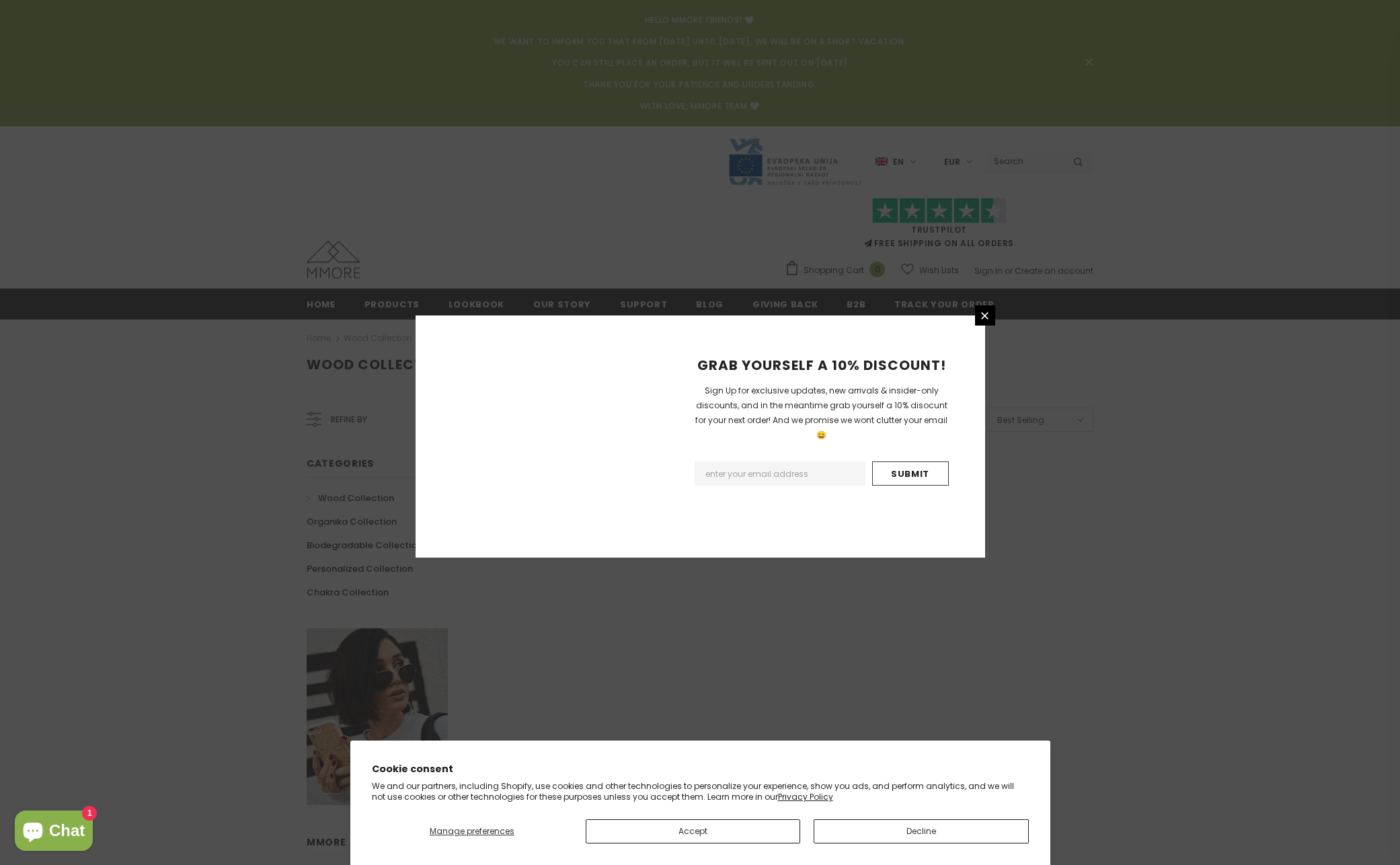
scroll to position [636, 0]
